Goal: Information Seeking & Learning: Learn about a topic

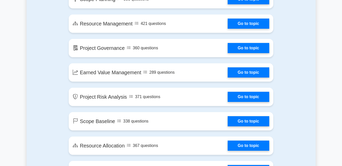
scroll to position [679, 0]
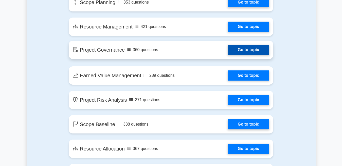
click at [242, 52] on link "Go to topic" at bounding box center [249, 50] width 42 height 10
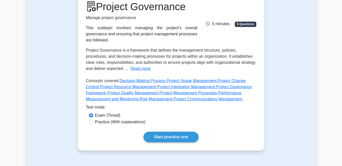
scroll to position [76, 0]
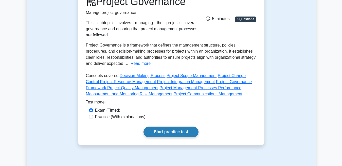
click at [161, 127] on link "Start practice test" at bounding box center [171, 131] width 55 height 11
click at [120, 114] on label "Practice (With explanations)" at bounding box center [120, 117] width 51 height 6
click at [93, 115] on input "Practice (With explanations)" at bounding box center [91, 117] width 4 height 4
radio input "true"
click at [182, 127] on link "Start practice test" at bounding box center [171, 131] width 55 height 11
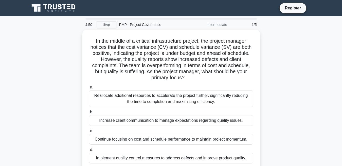
scroll to position [108, 0]
